Goal: Communication & Community: Answer question/provide support

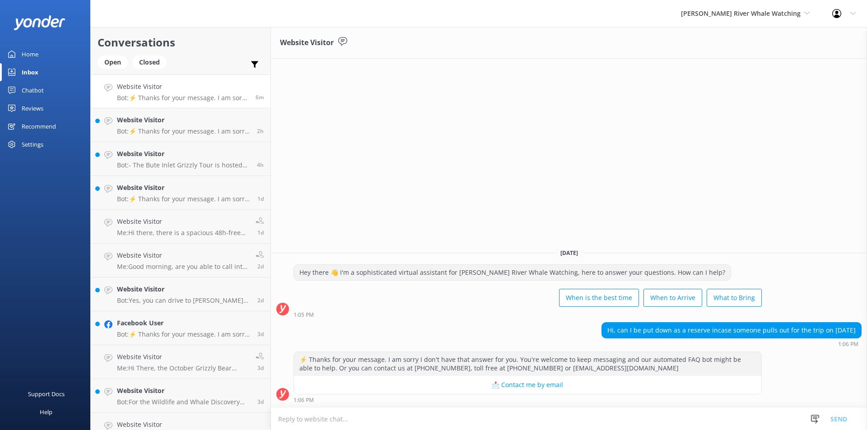
click at [454, 424] on textarea at bounding box center [569, 419] width 596 height 22
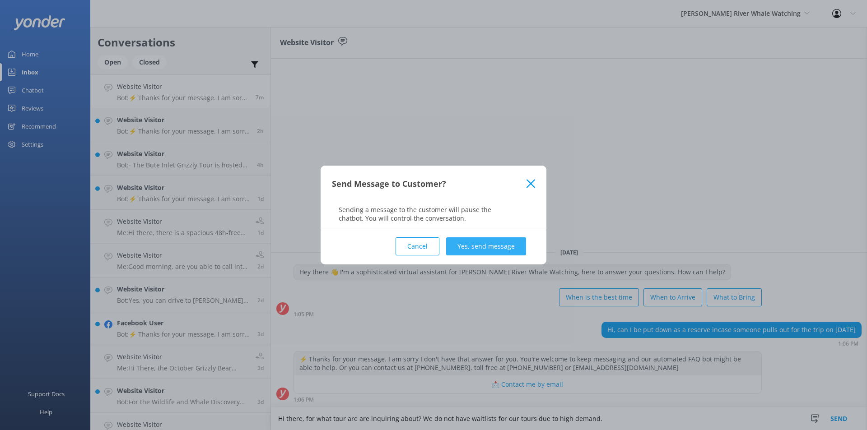
type textarea "Hi there, for what tour are are inquiring about? We do not have waitlists for o…"
click at [508, 243] on button "Yes, send message" at bounding box center [486, 247] width 80 height 18
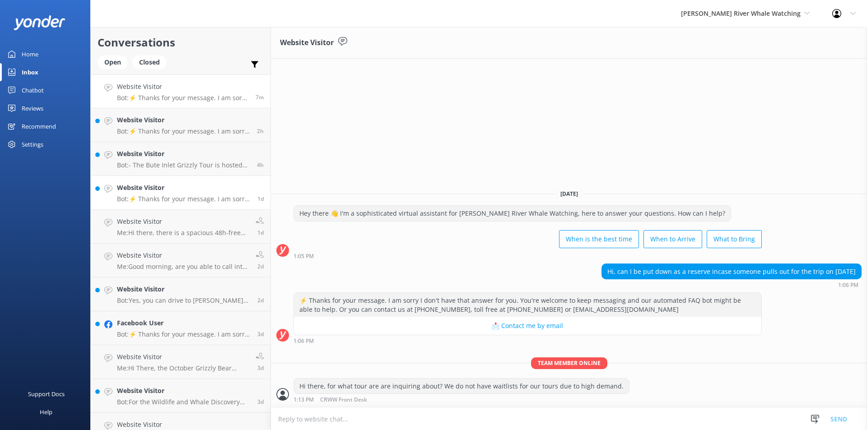
click at [170, 201] on p "Bot: ⚡ Thanks for your message. I am sorry I don't have that answer for you. Yo…" at bounding box center [184, 199] width 134 height 8
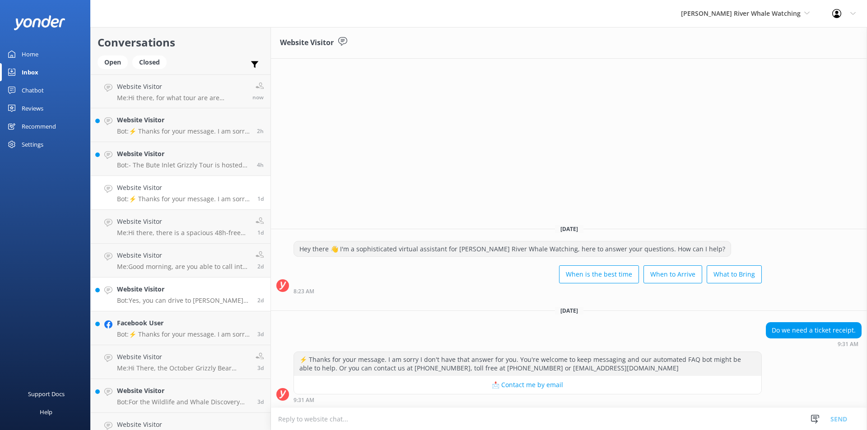
click at [153, 303] on p "Bot: Yes, you can drive to [PERSON_NAME][GEOGRAPHIC_DATA]. It is located on [GE…" at bounding box center [184, 301] width 134 height 8
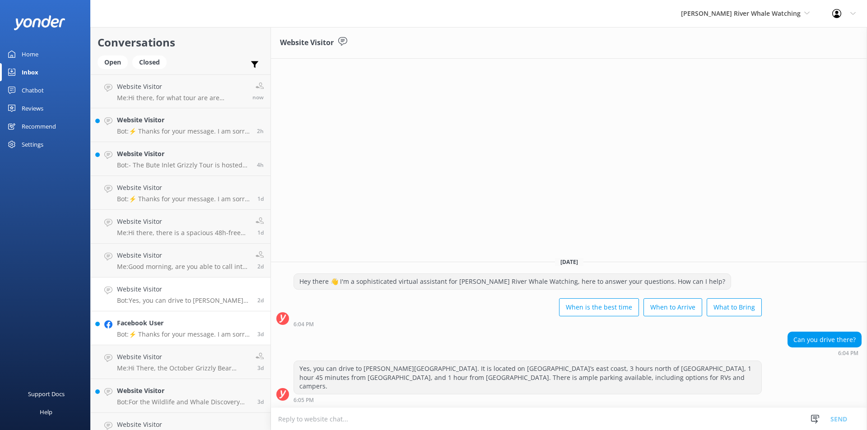
click at [177, 336] on p "Bot: ⚡ Thanks for your message. I am sorry I don't have that answer for you. Yo…" at bounding box center [184, 335] width 134 height 8
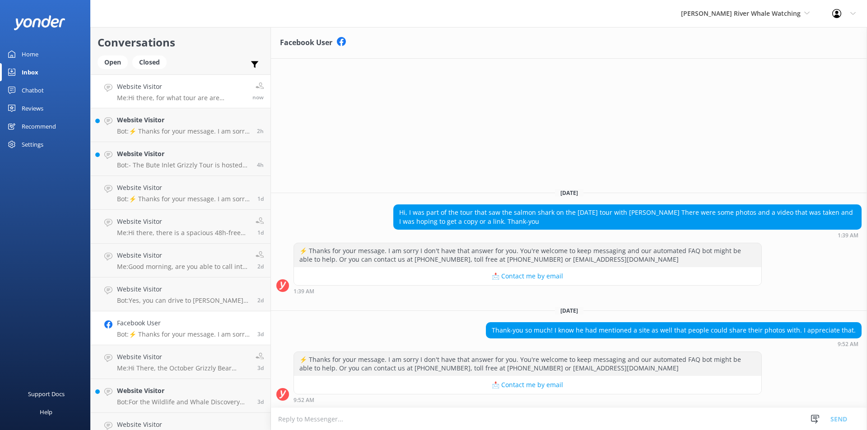
click at [152, 92] on h4 "Website Visitor" at bounding box center [181, 87] width 129 height 10
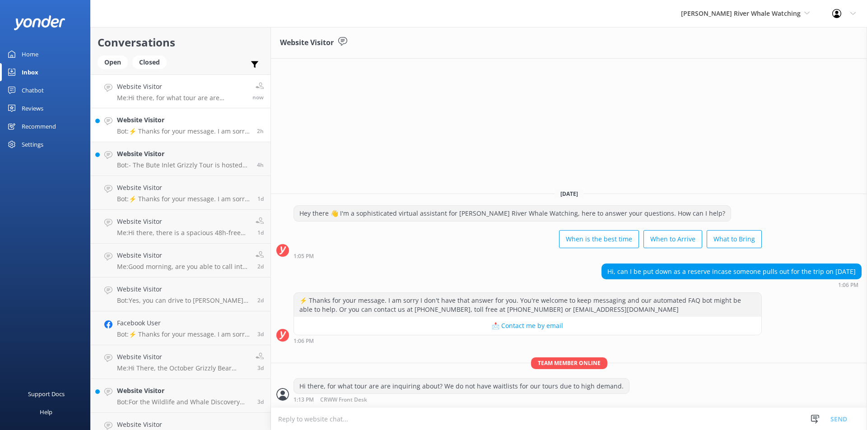
click at [148, 117] on h4 "Website Visitor" at bounding box center [183, 120] width 133 height 10
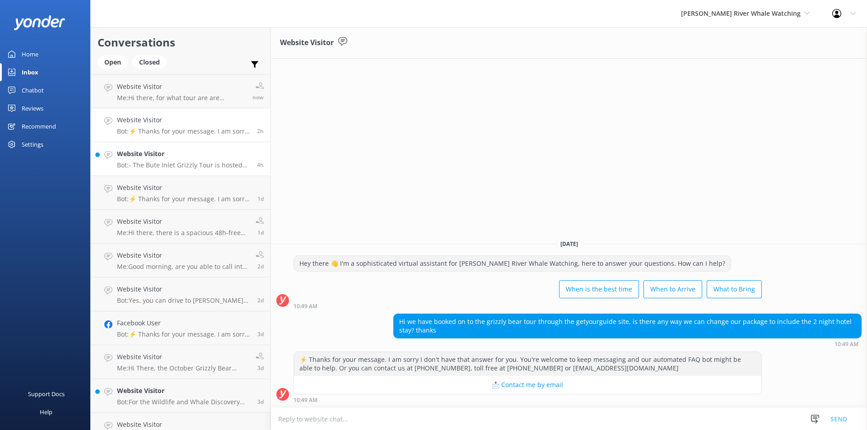
click at [145, 156] on h4 "Website Visitor" at bounding box center [183, 154] width 133 height 10
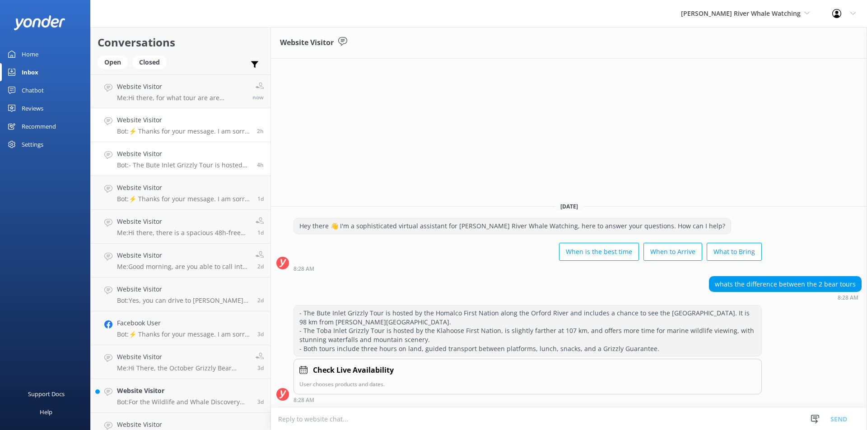
click at [142, 117] on h4 "Website Visitor" at bounding box center [183, 120] width 133 height 10
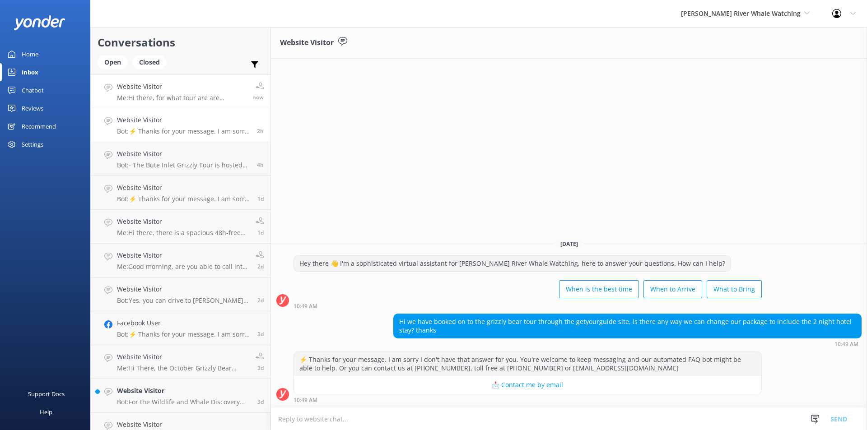
click at [138, 91] on h4 "Website Visitor" at bounding box center [181, 87] width 129 height 10
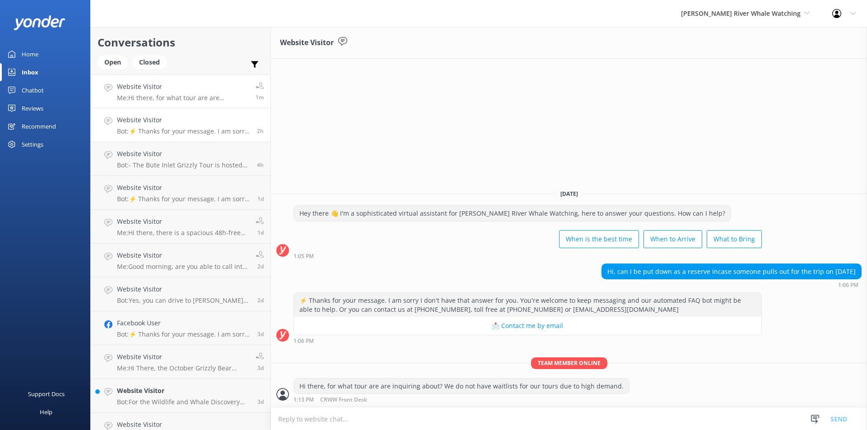
click at [126, 133] on p "Bot: ⚡ Thanks for your message. I am sorry I don't have that answer for you. Yo…" at bounding box center [183, 131] width 133 height 8
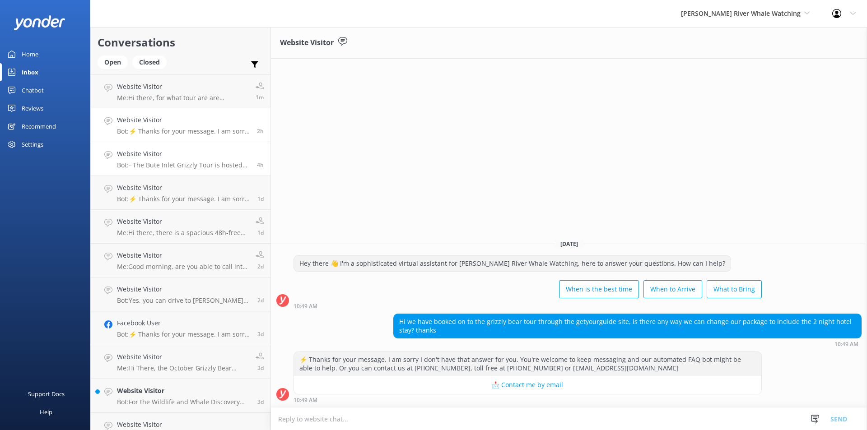
click at [177, 144] on link "Website Visitor Bot: - The Bute Inlet Grizzly Tour is hosted by the Homalco Fir…" at bounding box center [181, 159] width 180 height 34
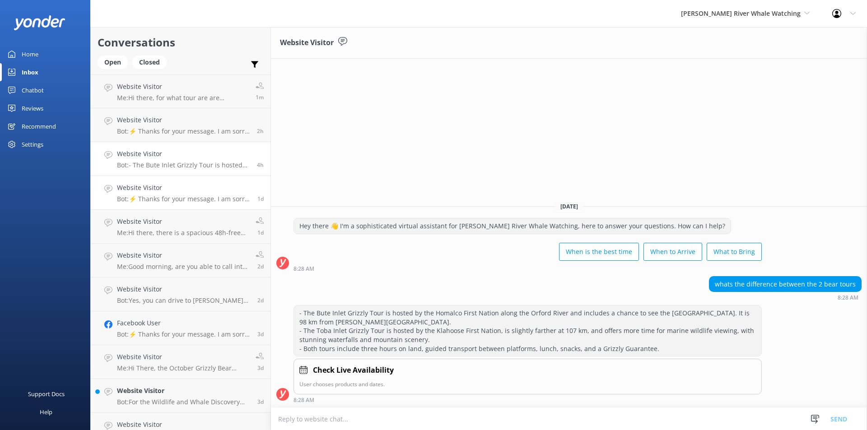
click at [173, 208] on link "Website Visitor Bot: ⚡ Thanks for your message. I am sorry I don't have that an…" at bounding box center [181, 193] width 180 height 34
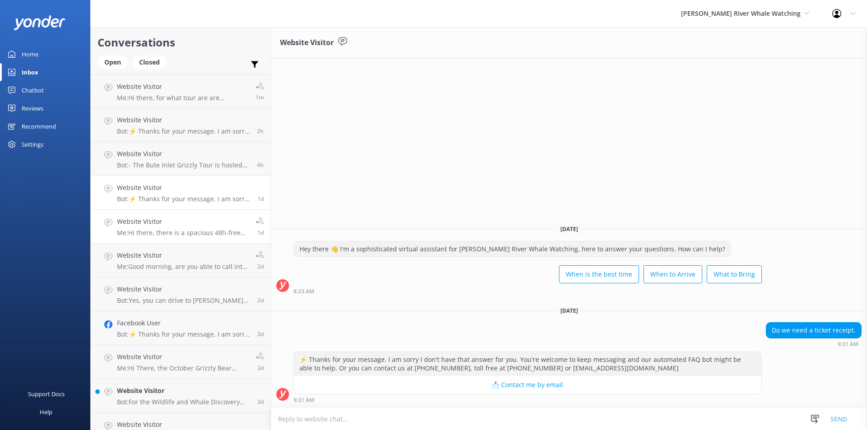
click at [172, 229] on div "Website Visitor Me: Hi there, there is a spacious 48h-free and paid parking lot…" at bounding box center [183, 227] width 132 height 20
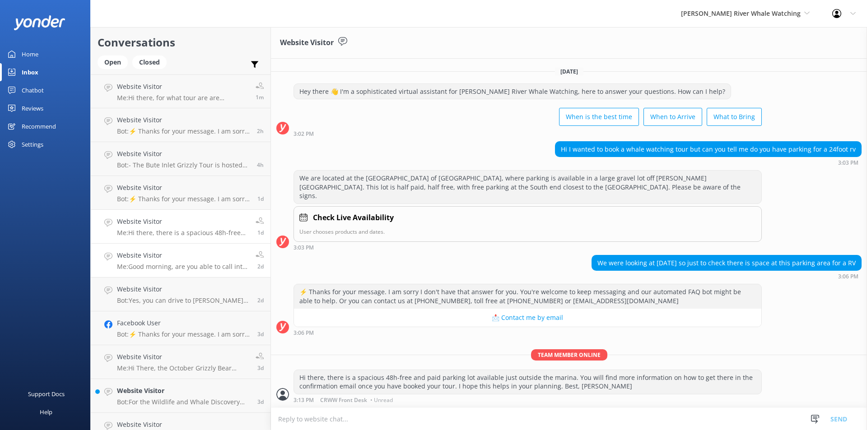
click at [175, 262] on div "Website Visitor Me: Good morning, are you able to call into our office and we c…" at bounding box center [183, 261] width 132 height 20
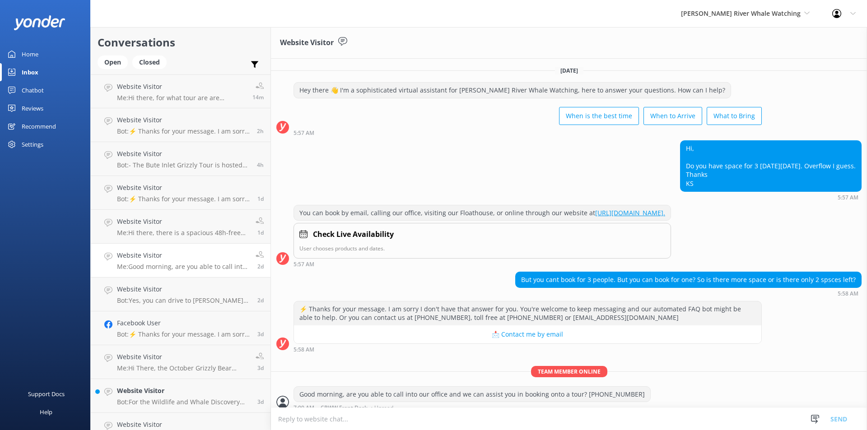
scroll to position [17, 0]
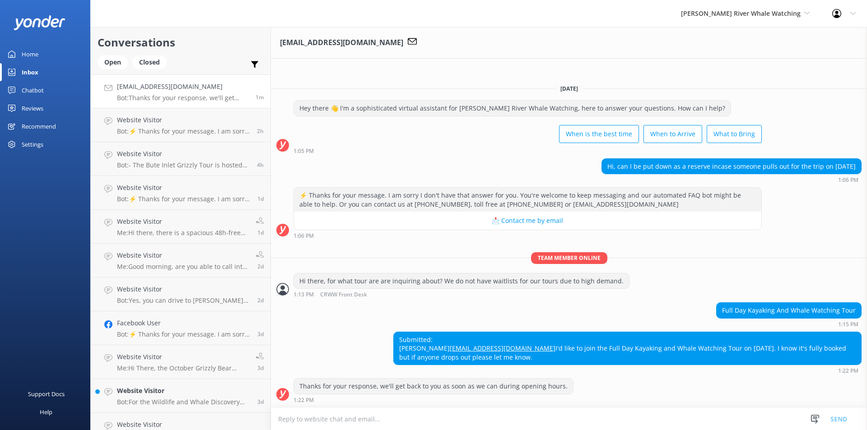
click at [483, 412] on textarea at bounding box center [569, 419] width 596 height 22
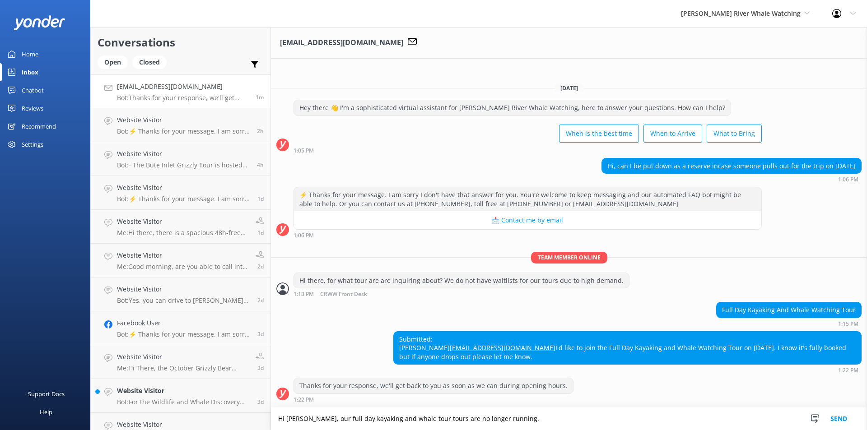
type textarea "Hi Rosie, our full day kayaking and whale tour tours are no longer running."
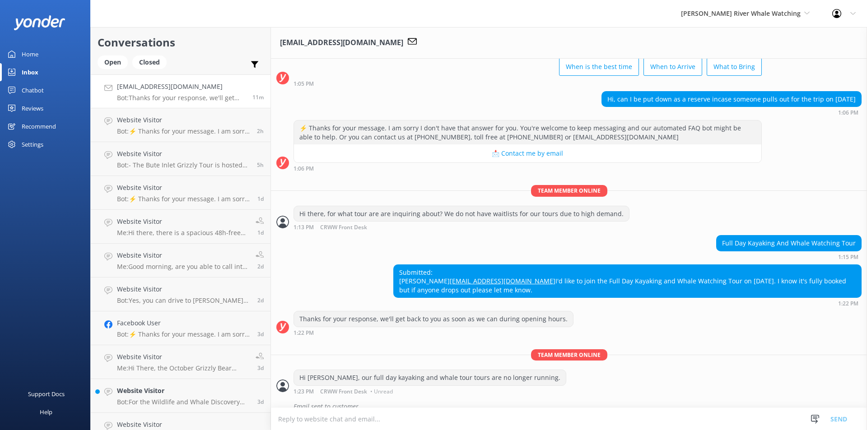
scroll to position [69, 0]
